Goal: Task Accomplishment & Management: Manage account settings

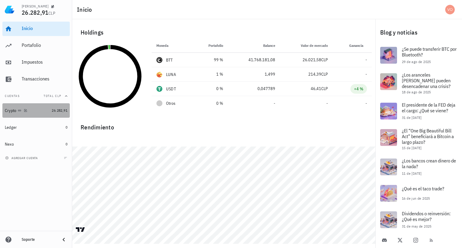
click at [15, 110] on div "Crypto" at bounding box center [11, 110] width 12 height 5
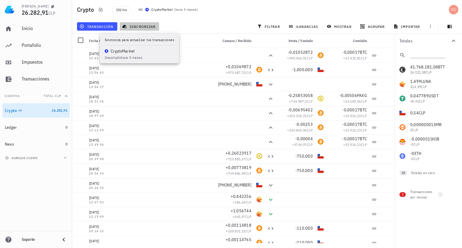
click at [142, 26] on span "sincronizar" at bounding box center [139, 26] width 32 height 5
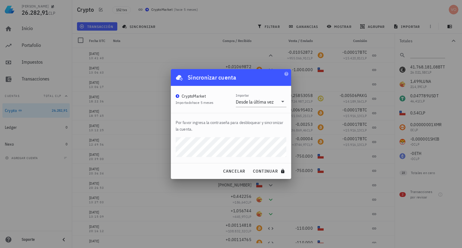
click at [250, 166] on button "continuar" at bounding box center [269, 171] width 38 height 11
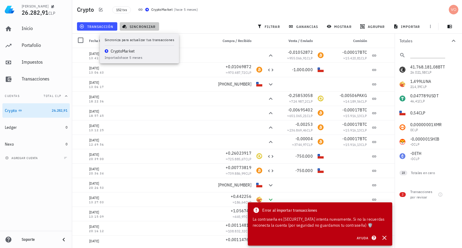
click at [148, 27] on span "sincronizar" at bounding box center [139, 26] width 32 height 5
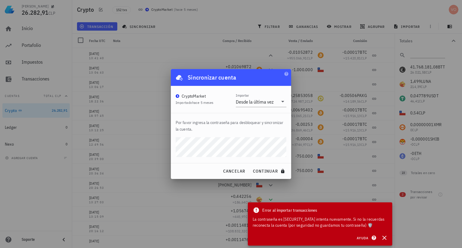
click at [250, 166] on button "continuar" at bounding box center [269, 171] width 38 height 11
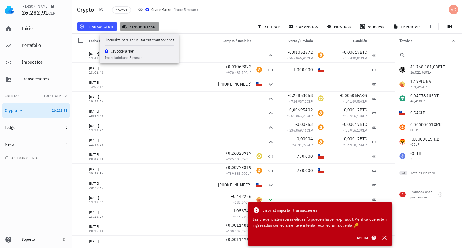
click at [136, 25] on span "sincronizar" at bounding box center [139, 26] width 32 height 5
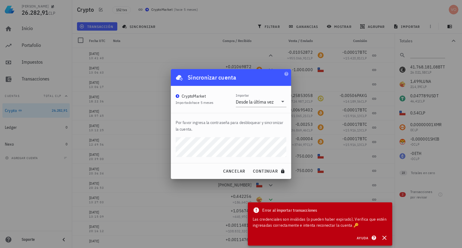
click at [250, 166] on button "continuar" at bounding box center [269, 171] width 38 height 11
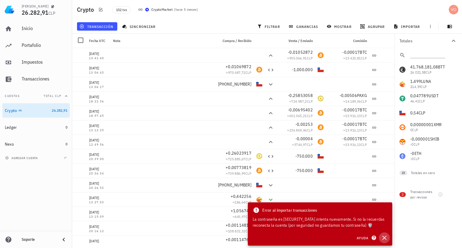
click at [385, 236] on icon "button" at bounding box center [383, 237] width 7 height 7
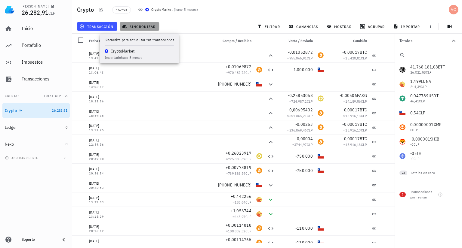
click at [137, 26] on span "sincronizar" at bounding box center [139, 26] width 32 height 5
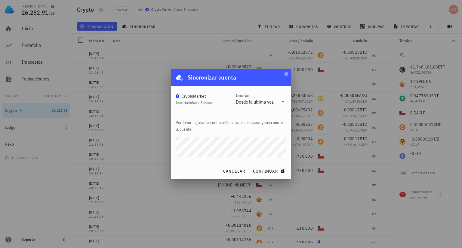
click at [250, 166] on button "continuar" at bounding box center [269, 171] width 38 height 11
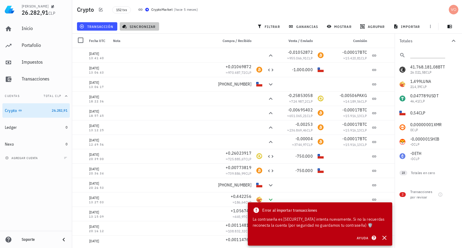
click at [143, 28] on span "sincronizar" at bounding box center [139, 26] width 32 height 5
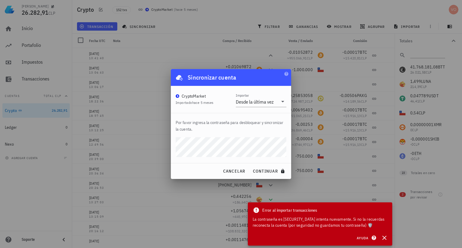
click at [250, 166] on button "continuar" at bounding box center [269, 171] width 38 height 11
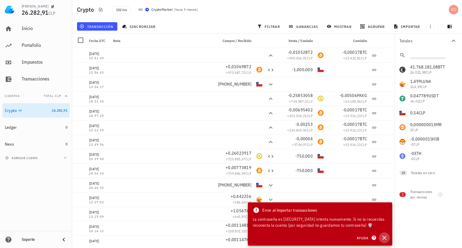
click at [385, 238] on icon "button" at bounding box center [383, 237] width 7 height 7
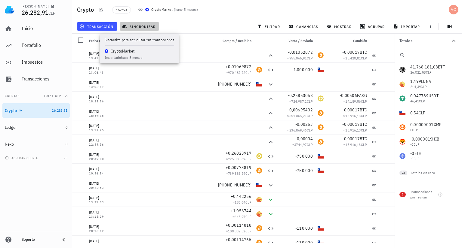
click at [135, 26] on span "sincronizar" at bounding box center [139, 26] width 32 height 5
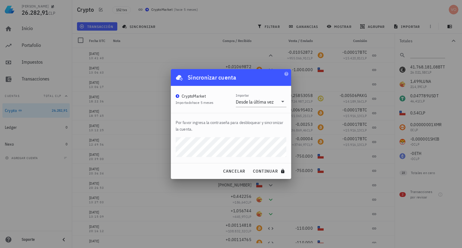
click at [250, 166] on button "continuar" at bounding box center [269, 171] width 38 height 11
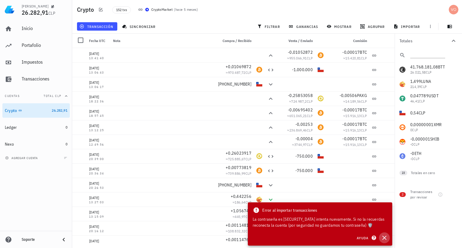
click at [384, 237] on icon "button" at bounding box center [383, 237] width 7 height 7
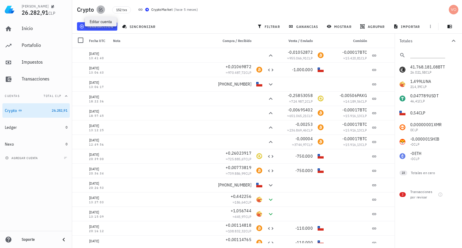
click at [100, 10] on icon "button" at bounding box center [101, 10] width 4 height 4
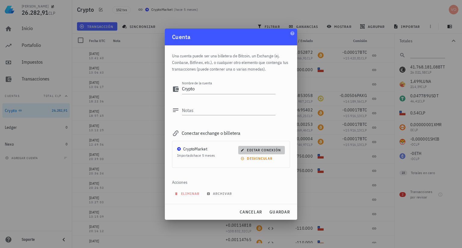
click at [255, 151] on span "editar conexión" at bounding box center [261, 150] width 39 height 5
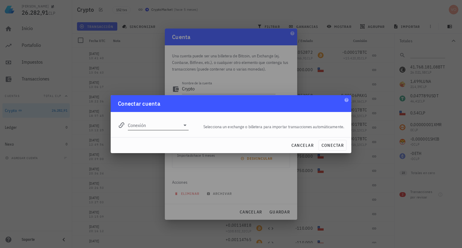
click at [184, 123] on icon at bounding box center [184, 125] width 7 height 7
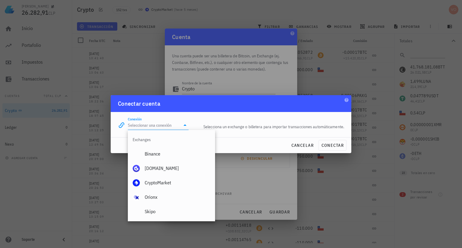
click at [186, 126] on icon at bounding box center [184, 125] width 7 height 7
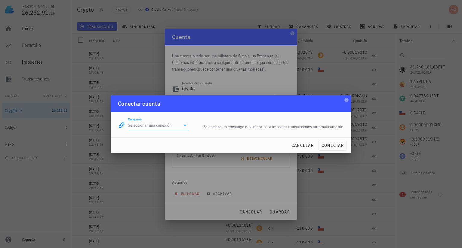
click at [185, 126] on icon at bounding box center [184, 126] width 3 height 2
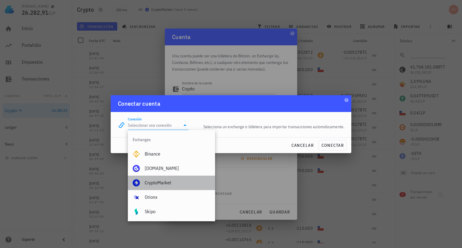
click at [159, 183] on div "CryptoMarket" at bounding box center [178, 183] width 66 height 6
type input "CryptoMarket"
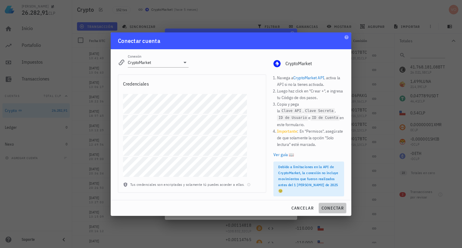
click at [333, 206] on span "conectar" at bounding box center [332, 208] width 23 height 5
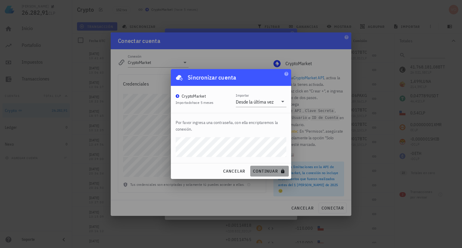
click at [261, 171] on span "continuar" at bounding box center [269, 171] width 34 height 5
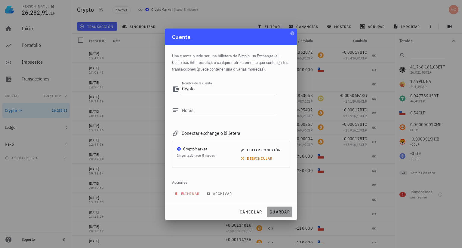
click at [281, 211] on span "guardar" at bounding box center [279, 211] width 21 height 5
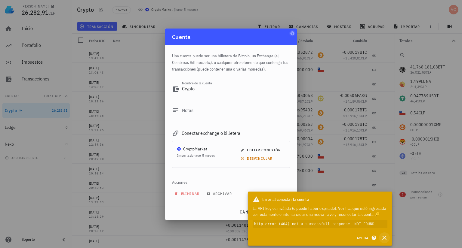
click at [384, 237] on icon "button" at bounding box center [384, 238] width 4 height 4
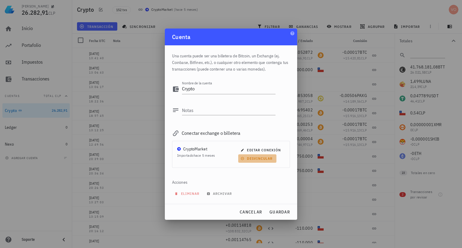
click at [259, 159] on span "desvincular" at bounding box center [257, 158] width 31 height 5
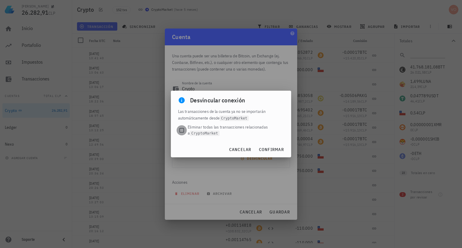
click at [182, 130] on div at bounding box center [181, 130] width 8 height 8
checkbox input "true"
click at [273, 150] on span "confirmar" at bounding box center [270, 149] width 25 height 5
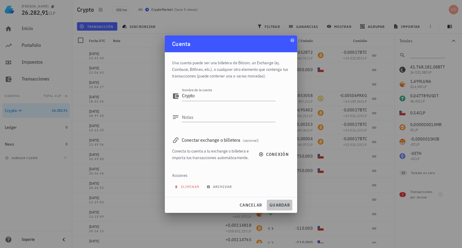
click at [283, 202] on button "guardar" at bounding box center [280, 205] width 26 height 11
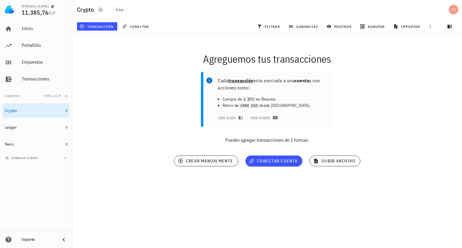
click at [124, 57] on div "Agreguemos tus transacciones" at bounding box center [267, 58] width 397 height 19
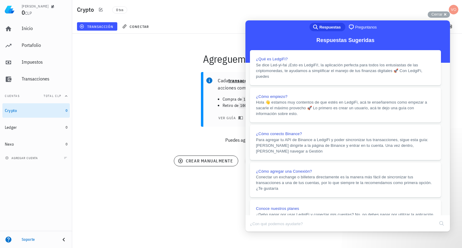
drag, startPoint x: 435, startPoint y: 31, endPoint x: 412, endPoint y: 29, distance: 23.8
click at [256, 232] on button "Close" at bounding box center [251, 236] width 11 height 8
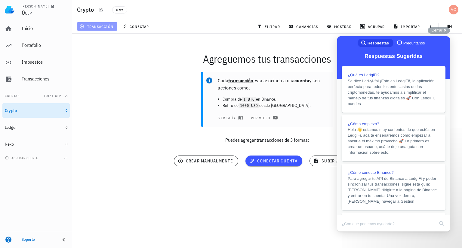
click at [99, 26] on span "transacción" at bounding box center [97, 26] width 33 height 5
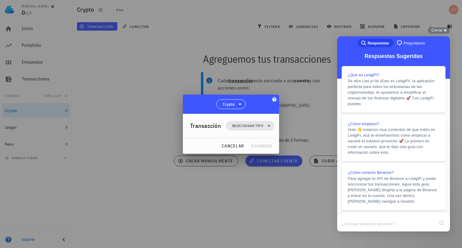
click at [275, 99] on icon "button" at bounding box center [274, 99] width 4 height 4
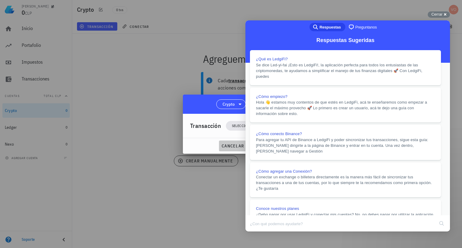
click at [230, 146] on span "cancelar" at bounding box center [232, 145] width 23 height 5
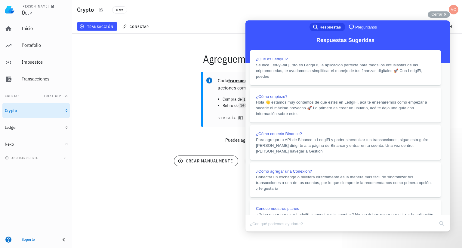
click at [256, 232] on button "Close" at bounding box center [251, 236] width 11 height 8
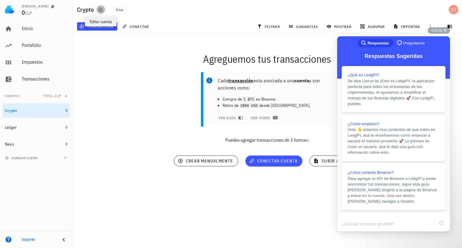
click at [100, 9] on icon "button" at bounding box center [100, 9] width 5 height 5
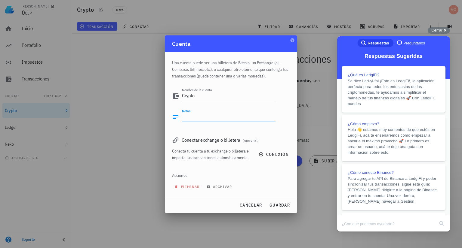
click at [194, 117] on textarea "Notas" at bounding box center [228, 117] width 93 height 10
click at [276, 154] on span "conexión" at bounding box center [274, 154] width 29 height 5
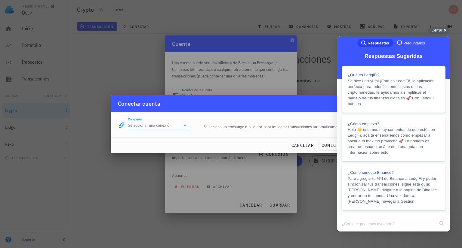
click at [153, 127] on input "Conexión" at bounding box center [154, 126] width 52 height 10
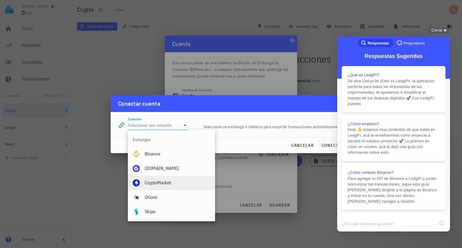
click at [152, 183] on div "CryptoMarket" at bounding box center [178, 183] width 66 height 6
type input "CryptoMarket"
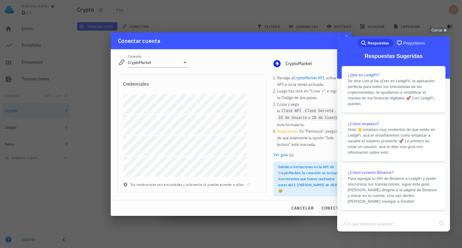
click at [115, 129] on div "Credenciales Tus credenciales son encriptadas y solamente tú puedes acceder a e…" at bounding box center [191, 135] width 155 height 129
click at [329, 206] on span "conectar" at bounding box center [332, 208] width 23 height 5
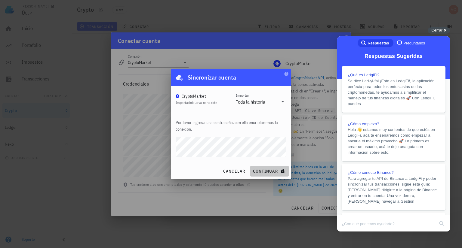
click at [264, 169] on span "continuar" at bounding box center [269, 171] width 34 height 5
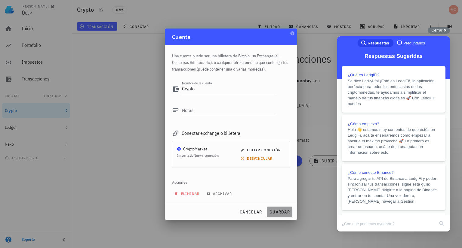
click at [277, 212] on span "guardar" at bounding box center [279, 211] width 21 height 5
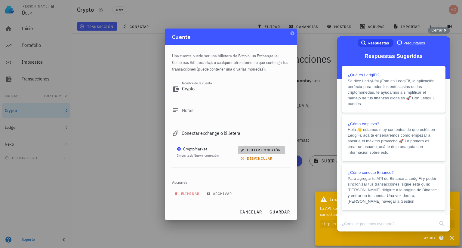
click at [257, 149] on span "editar conexión" at bounding box center [261, 150] width 39 height 5
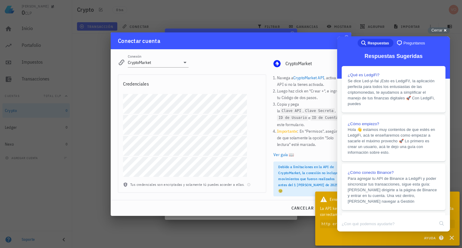
click at [108, 127] on div "[PERSON_NAME] 0 CLP Inicio [GEOGRAPHIC_DATA] Impuestos [GEOGRAPHIC_DATA] Cuenta…" at bounding box center [231, 124] width 462 height 248
click at [280, 205] on div "cancelar conectar" at bounding box center [231, 208] width 240 height 16
drag, startPoint x: 296, startPoint y: 48, endPoint x: 252, endPoint y: 42, distance: 44.6
click at [252, 42] on div "Conectar cuenta" at bounding box center [231, 40] width 240 height 17
click at [249, 42] on div "Conectar cuenta" at bounding box center [231, 40] width 240 height 17
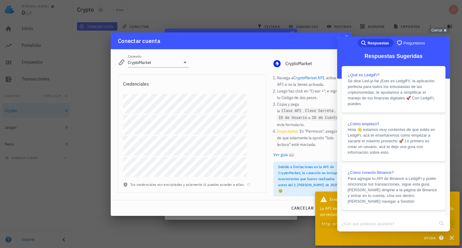
drag, startPoint x: 248, startPoint y: 42, endPoint x: 201, endPoint y: 43, distance: 46.9
click at [201, 43] on div "Conectar cuenta" at bounding box center [231, 40] width 240 height 17
click at [441, 31] on span "Cerrar" at bounding box center [436, 30] width 11 height 5
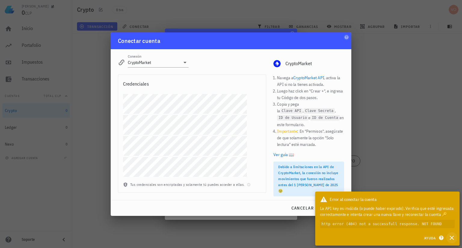
click at [451, 237] on icon "button" at bounding box center [451, 238] width 4 height 4
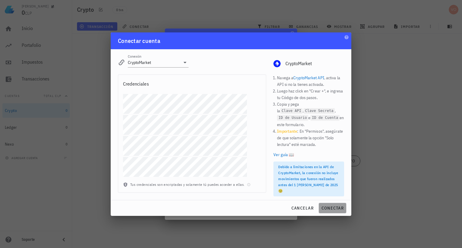
click at [333, 206] on span "conectar" at bounding box center [332, 208] width 23 height 5
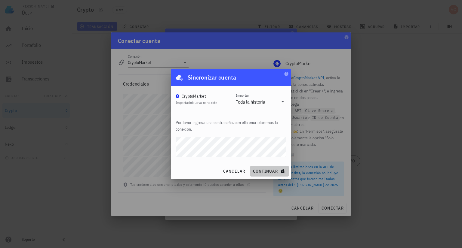
click at [264, 170] on span "continuar" at bounding box center [269, 171] width 34 height 5
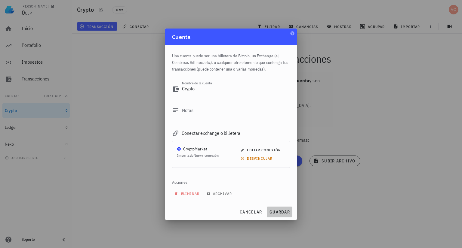
click at [276, 211] on span "guardar" at bounding box center [279, 211] width 21 height 5
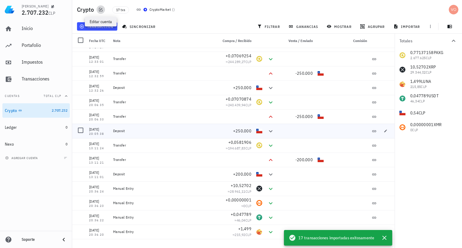
scroll to position [50, 0]
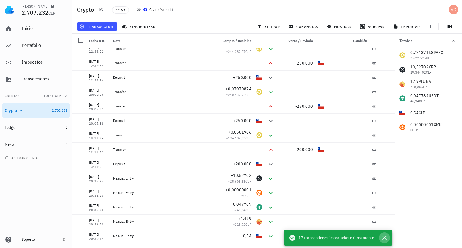
click at [385, 237] on icon "button" at bounding box center [384, 238] width 4 height 4
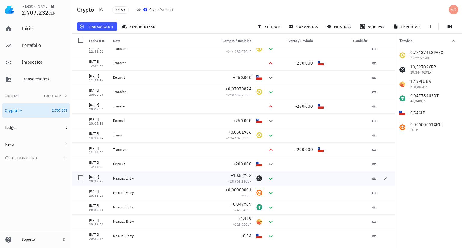
scroll to position [0, 0]
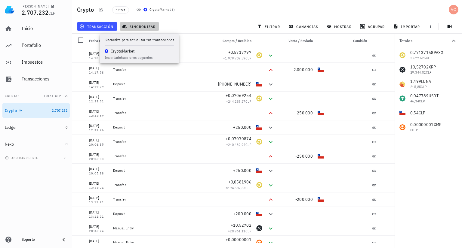
click at [132, 27] on span "sincronizar" at bounding box center [139, 26] width 32 height 5
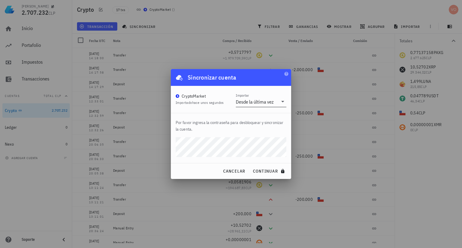
click at [282, 101] on icon at bounding box center [282, 102] width 3 height 2
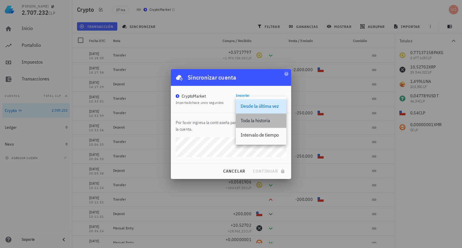
click at [255, 122] on div "Toda la historia" at bounding box center [260, 121] width 41 height 6
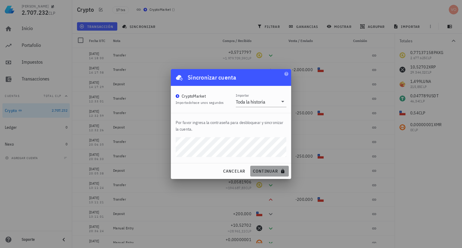
click at [273, 171] on span "continuar" at bounding box center [269, 171] width 34 height 5
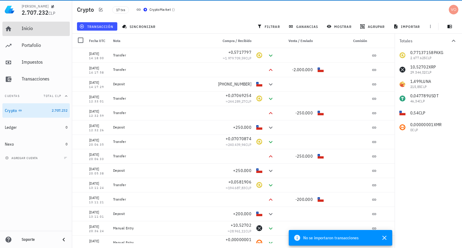
click at [32, 28] on div "Inicio" at bounding box center [45, 29] width 46 height 6
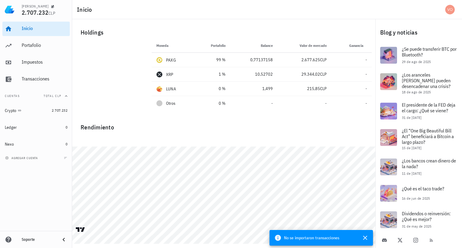
click at [47, 194] on div "Inicio [GEOGRAPHIC_DATA] Impuestos [GEOGRAPHIC_DATA] Cuentas Total CLP Crypto 2…" at bounding box center [36, 125] width 72 height 212
click at [28, 61] on div "Impuestos" at bounding box center [45, 62] width 46 height 6
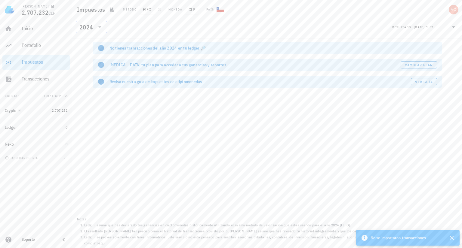
click at [102, 28] on icon at bounding box center [99, 26] width 7 height 7
click at [90, 41] on div "2025" at bounding box center [92, 42] width 22 height 5
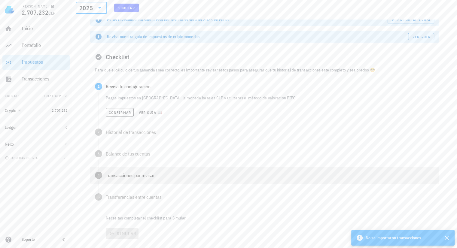
scroll to position [40, 0]
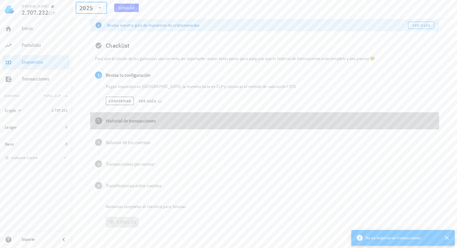
click at [128, 122] on div "Historial de transacciones" at bounding box center [270, 120] width 328 height 5
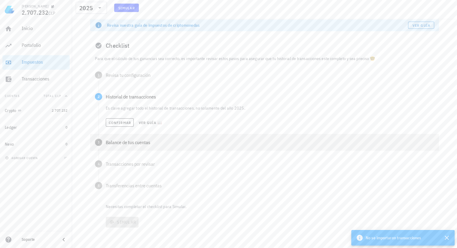
click at [123, 144] on div "Balance de tus cuentas" at bounding box center [270, 142] width 328 height 5
click at [120, 162] on div "Transacciones por revisar" at bounding box center [270, 164] width 328 height 5
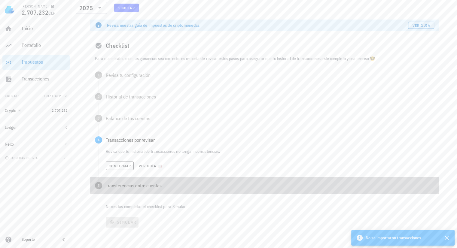
click at [118, 188] on div "Transferencias entre cuentas" at bounding box center [270, 185] width 328 height 5
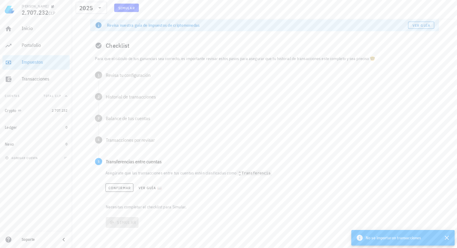
click at [190, 197] on div "Asegúrate que las transacciones entre tus cuentas estén clasificadas como Trans…" at bounding box center [269, 186] width 341 height 36
click at [116, 188] on span "Confirmar" at bounding box center [119, 188] width 23 height 5
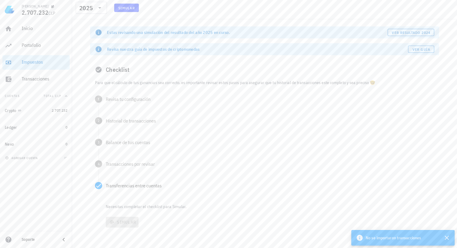
scroll to position [16, 0]
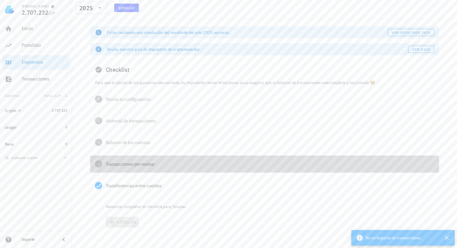
click at [120, 162] on div "Transacciones por revisar" at bounding box center [270, 164] width 328 height 5
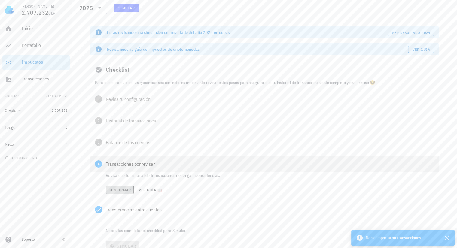
drag, startPoint x: 120, startPoint y: 191, endPoint x: 117, endPoint y: 161, distance: 29.6
click at [120, 190] on span "Confirmar" at bounding box center [119, 190] width 23 height 5
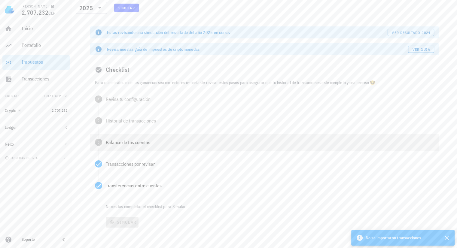
click at [117, 145] on div "Balance de tus cuentas" at bounding box center [270, 142] width 328 height 5
click at [117, 166] on span "Confirmar" at bounding box center [119, 168] width 23 height 5
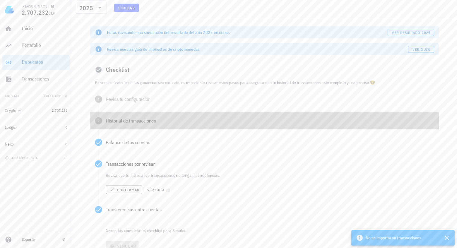
click at [112, 124] on div "2 Historial de transacciones" at bounding box center [264, 120] width 349 height 17
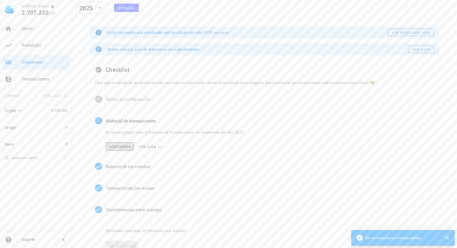
click at [117, 145] on span "Confirmar" at bounding box center [119, 147] width 23 height 5
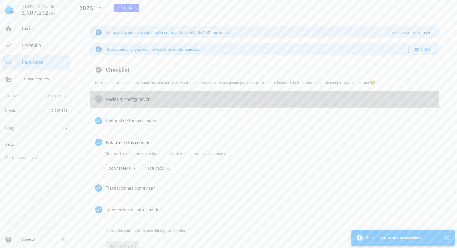
click at [115, 102] on div "Revisa tu configuración" at bounding box center [270, 99] width 328 height 5
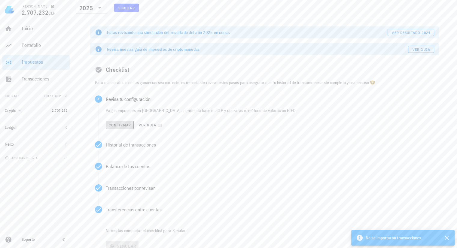
click at [119, 125] on span "Confirmar" at bounding box center [119, 125] width 23 height 5
click at [123, 244] on span "Simular" at bounding box center [122, 246] width 28 height 5
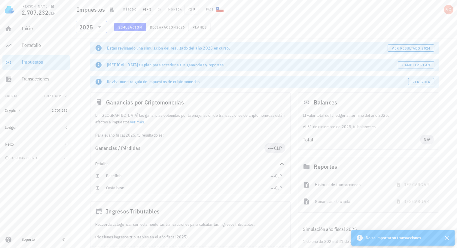
click at [101, 25] on icon at bounding box center [99, 26] width 7 height 7
click at [91, 55] on div "2024" at bounding box center [92, 54] width 22 height 5
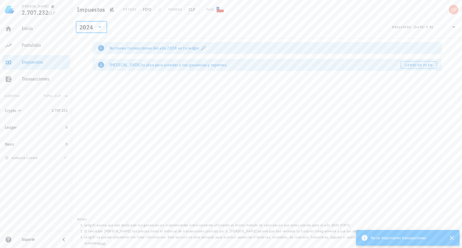
click at [101, 27] on icon at bounding box center [99, 26] width 7 height 7
click at [88, 78] on div "2022" at bounding box center [92, 78] width 22 height 5
click at [102, 25] on icon at bounding box center [99, 26] width 7 height 7
click at [85, 63] on div "2023" at bounding box center [92, 67] width 22 height 10
drag, startPoint x: 153, startPoint y: 116, endPoint x: 156, endPoint y: 104, distance: 12.4
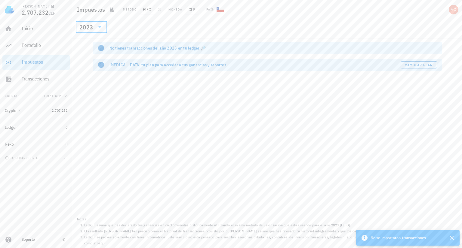
click at [153, 115] on div "No tienes transacciones del año 2023 en tu ledger 🔎 [MEDICAL_DATA] tu plan para…" at bounding box center [266, 143] width 389 height 210
click at [453, 9] on div "avatar" at bounding box center [453, 10] width 10 height 10
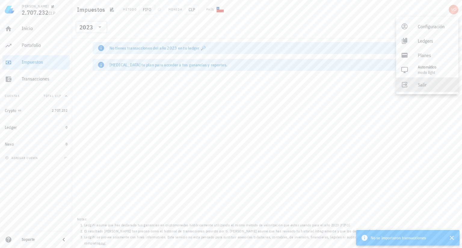
click at [421, 85] on div "Salir" at bounding box center [435, 85] width 36 height 12
